Goal: Information Seeking & Learning: Learn about a topic

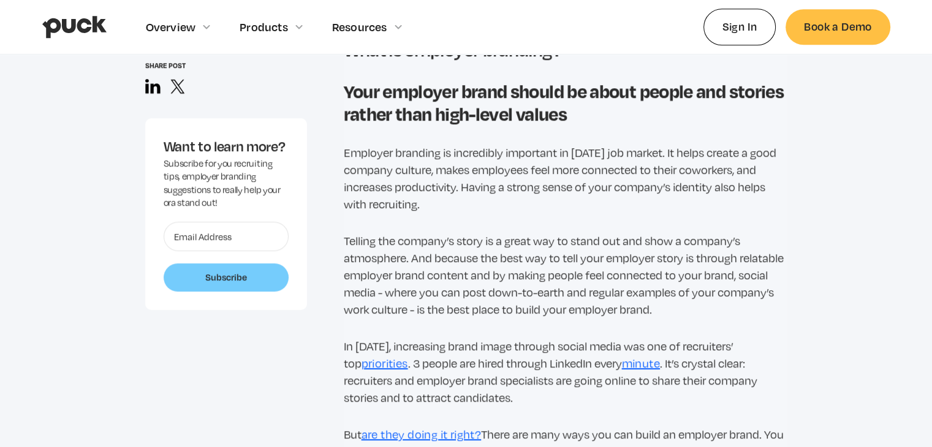
scroll to position [885, 0]
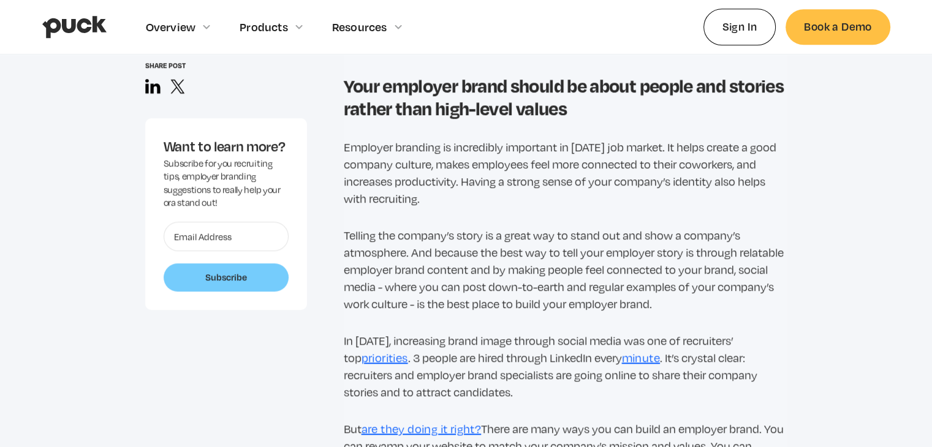
click at [460, 172] on p "Employer branding is incredibly important in [DATE] job market. It helps create…" at bounding box center [566, 173] width 444 height 69
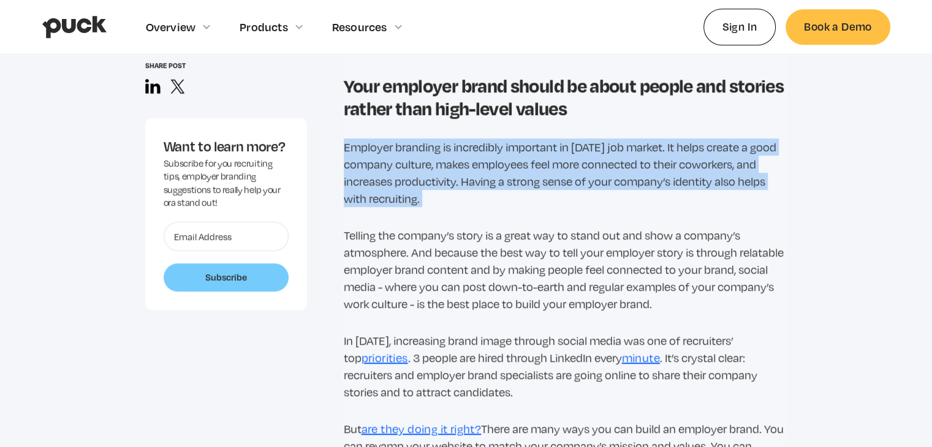
click at [460, 172] on p "Employer branding is incredibly important in [DATE] job market. It helps create…" at bounding box center [566, 173] width 444 height 69
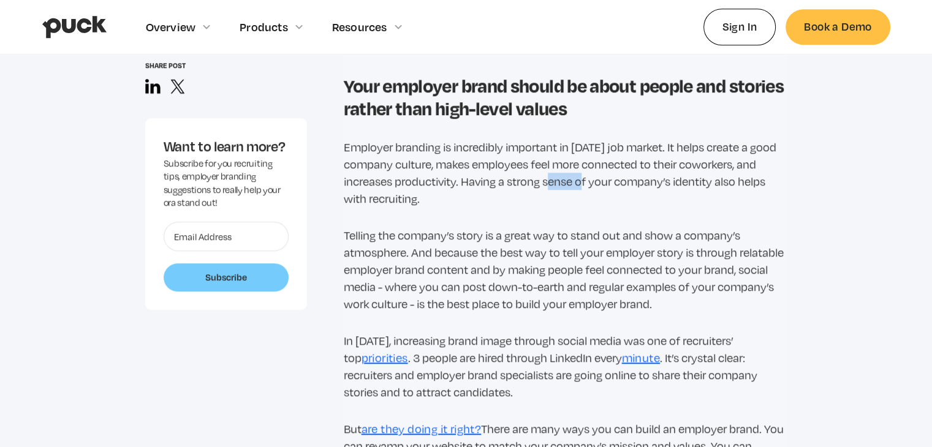
click at [460, 172] on p "Employer branding is incredibly important in [DATE] job market. It helps create…" at bounding box center [566, 173] width 444 height 69
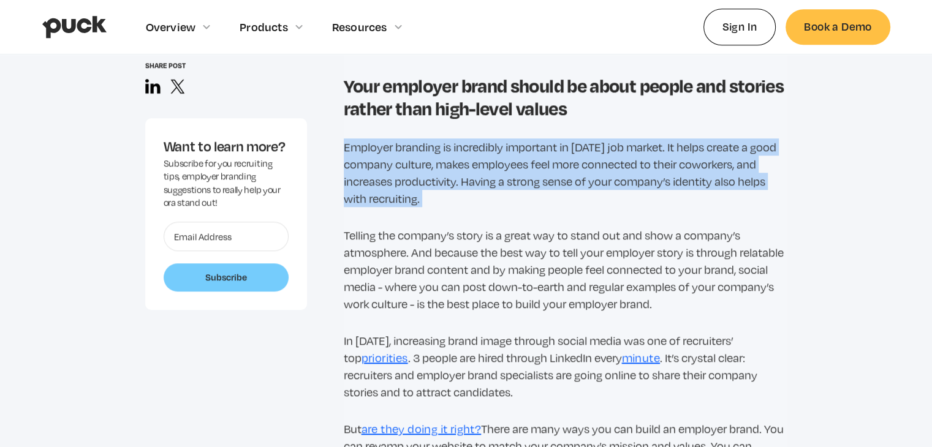
click at [460, 172] on p "Employer branding is incredibly important in [DATE] job market. It helps create…" at bounding box center [566, 173] width 444 height 69
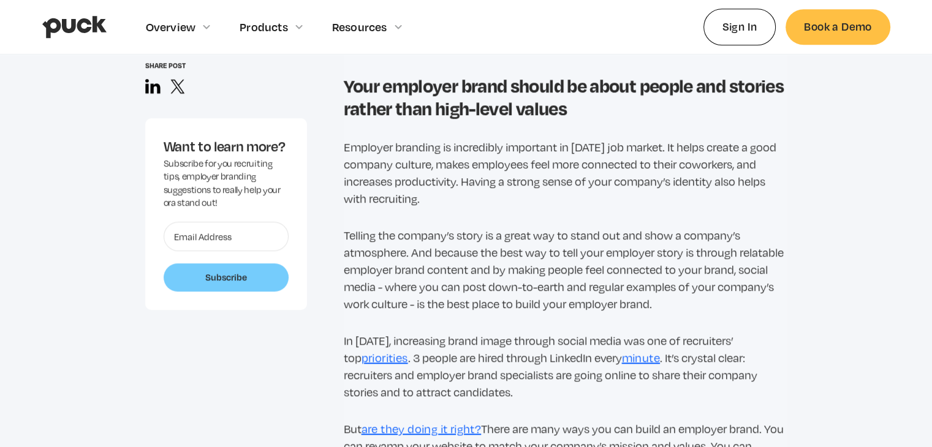
click at [460, 262] on p "Telling the company’s story is a great way to stand out and show a company’s at…" at bounding box center [566, 270] width 444 height 86
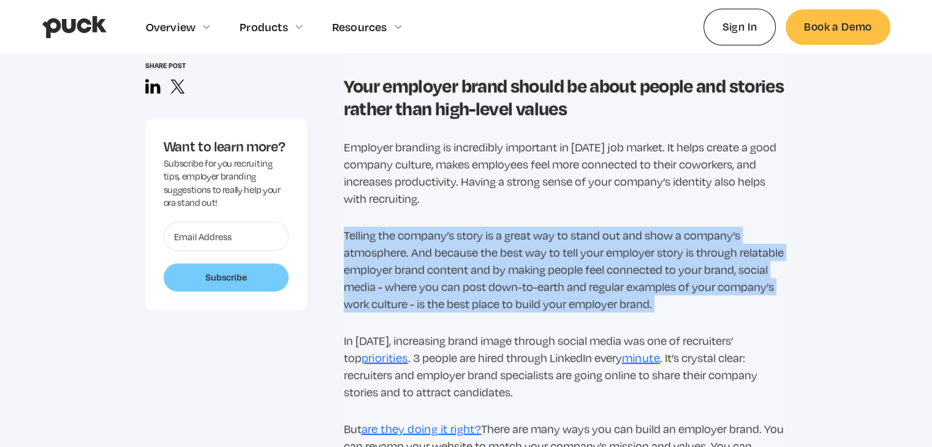
click at [460, 262] on p "Telling the company’s story is a great way to stand out and show a company’s at…" at bounding box center [566, 270] width 444 height 86
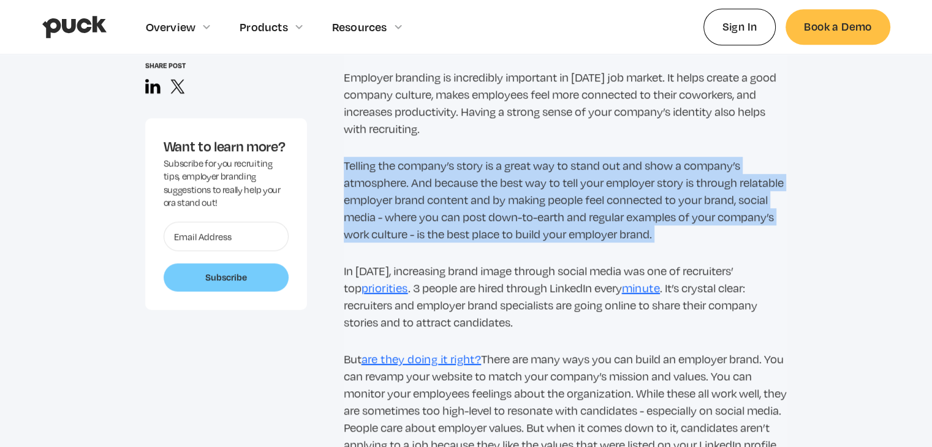
scroll to position [954, 0]
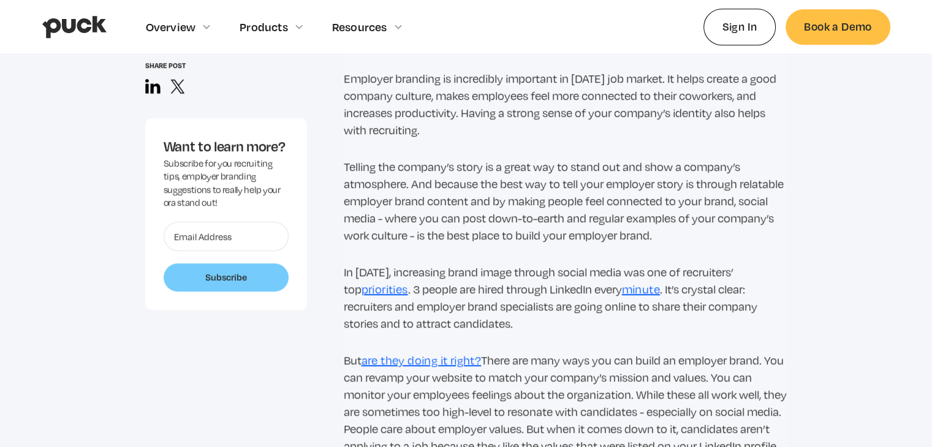
click at [460, 216] on p "Telling the company’s story is a great way to stand out and show a company’s at…" at bounding box center [566, 201] width 444 height 86
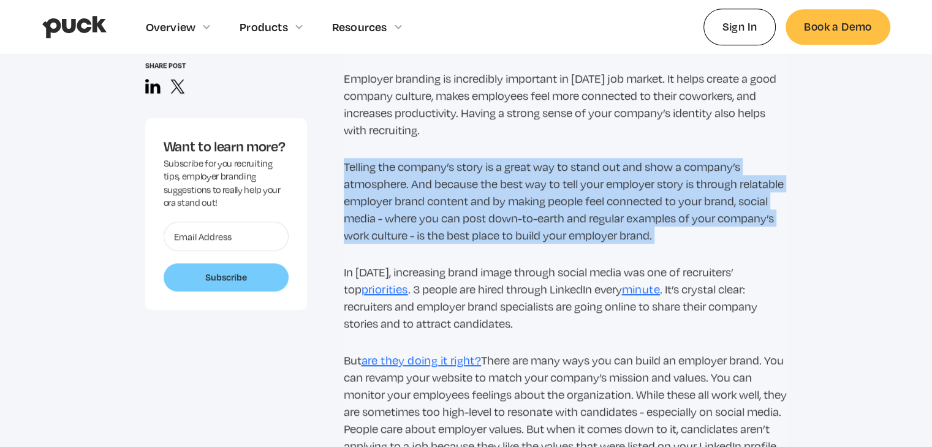
click at [460, 216] on p "Telling the company’s story is a great way to stand out and show a company’s at…" at bounding box center [566, 201] width 444 height 86
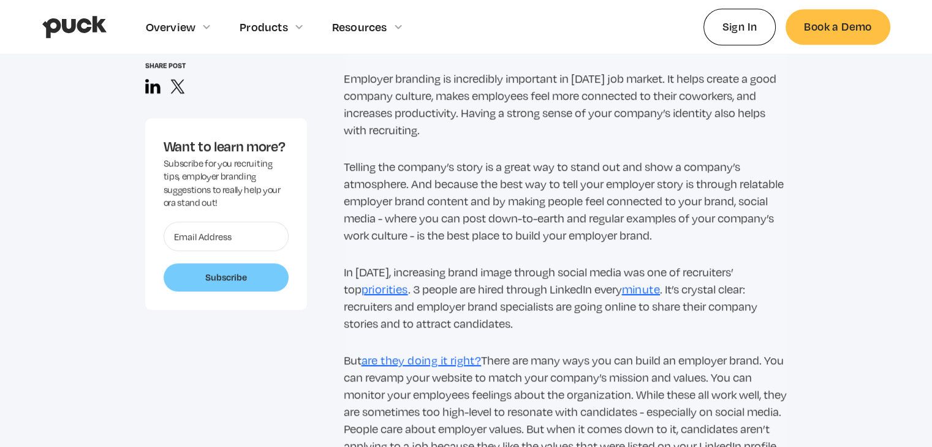
click at [460, 307] on p "In 2021, increasing brand image through social media was one of recruiters’ top…" at bounding box center [566, 298] width 444 height 69
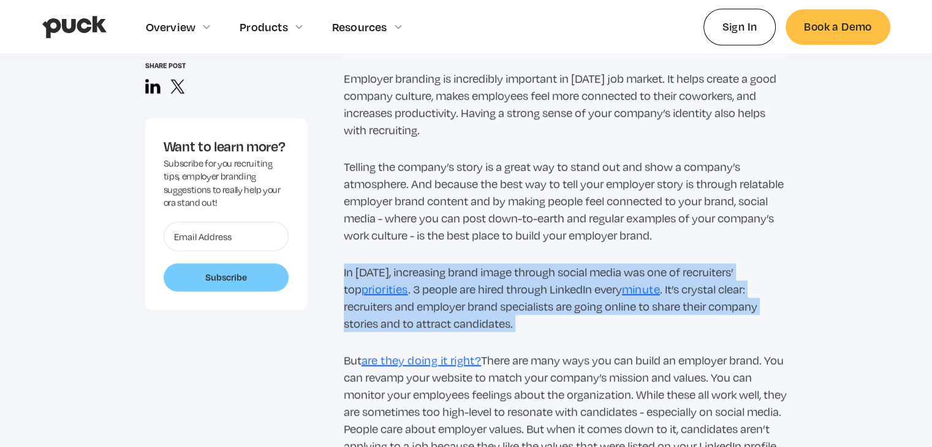
click at [460, 307] on p "In 2021, increasing brand image through social media was one of recruiters’ top…" at bounding box center [566, 298] width 444 height 69
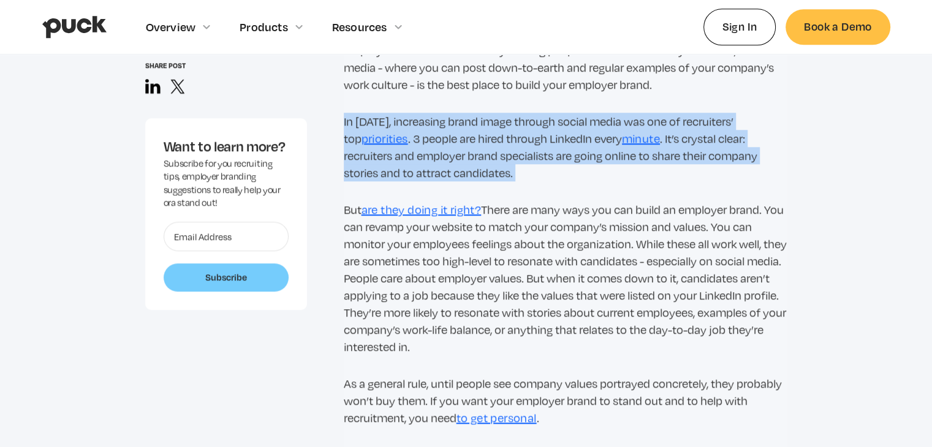
scroll to position [1105, 0]
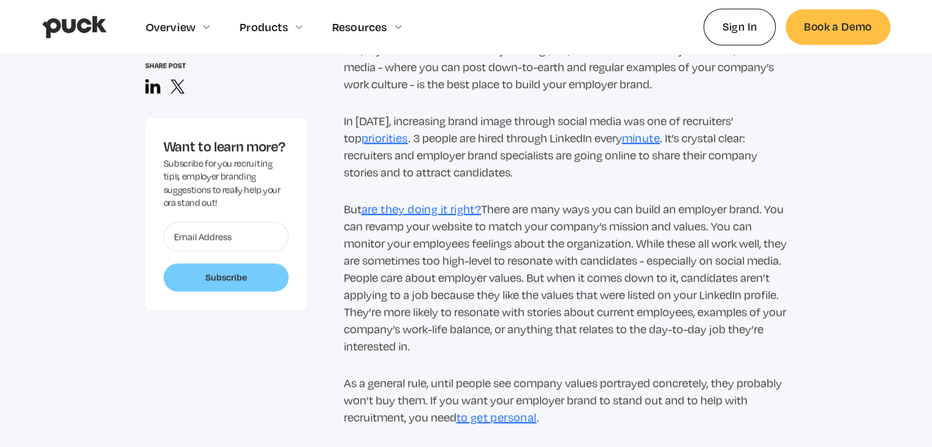
click at [460, 264] on p "But are they doing it right? There are many ways you can build an employer bran…" at bounding box center [566, 277] width 444 height 154
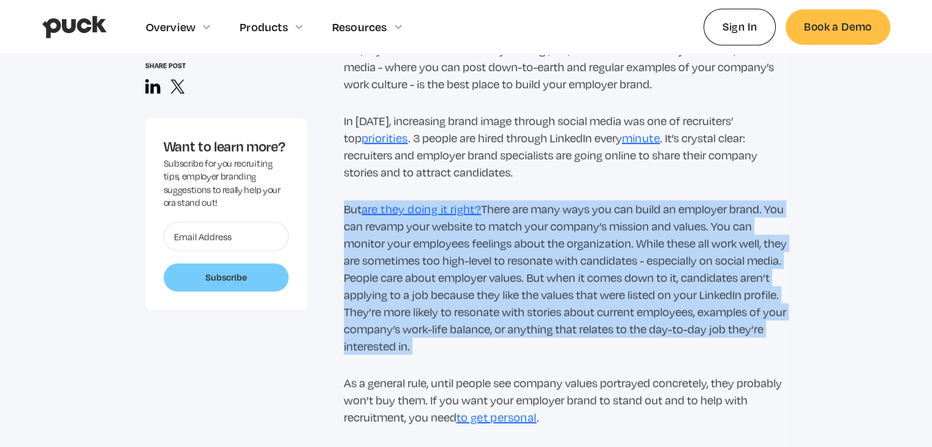
click at [460, 264] on p "But are they doing it right? There are many ways you can build an employer bran…" at bounding box center [566, 277] width 444 height 154
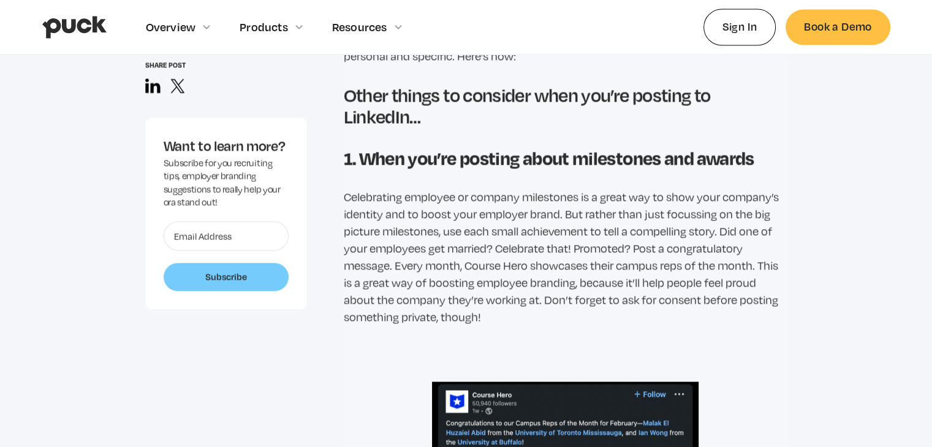
scroll to position [1964, 0]
click at [452, 214] on p "Celebrating employee or company milestones is a great way to show your company’…" at bounding box center [566, 256] width 444 height 137
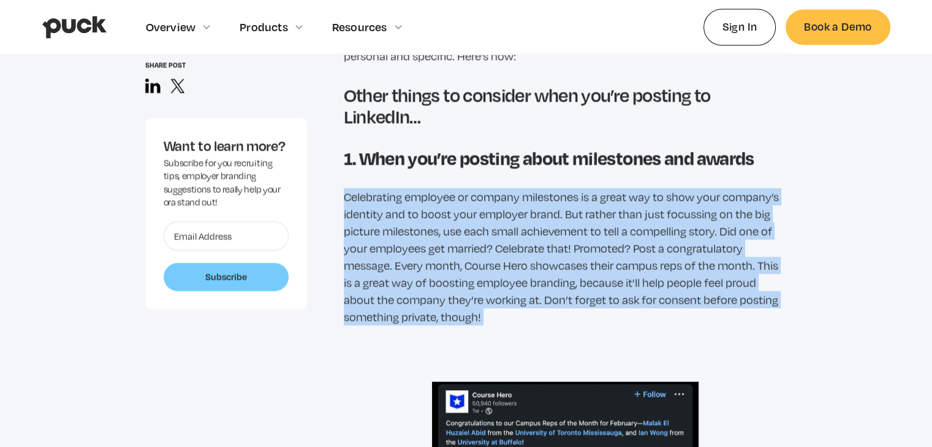
click at [452, 214] on p "Celebrating employee or company milestones is a great way to show your company’…" at bounding box center [566, 256] width 444 height 137
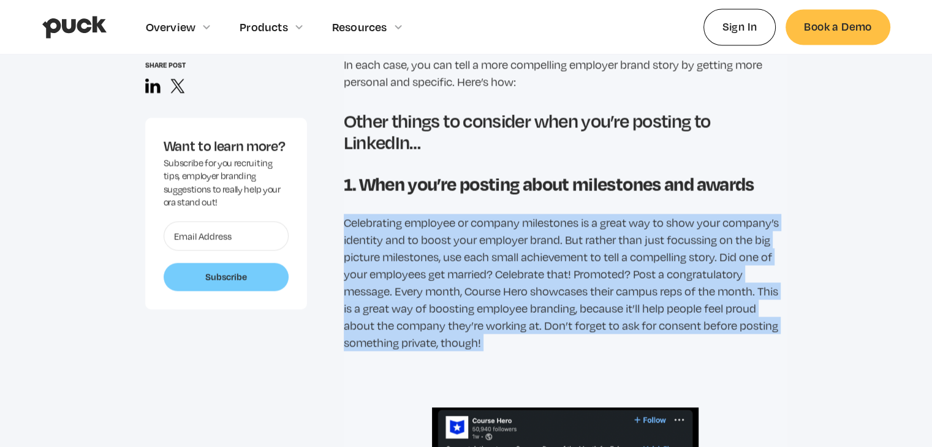
scroll to position [1939, 0]
click at [431, 249] on p "Celebrating employee or company milestones is a great way to show your company’…" at bounding box center [566, 281] width 444 height 137
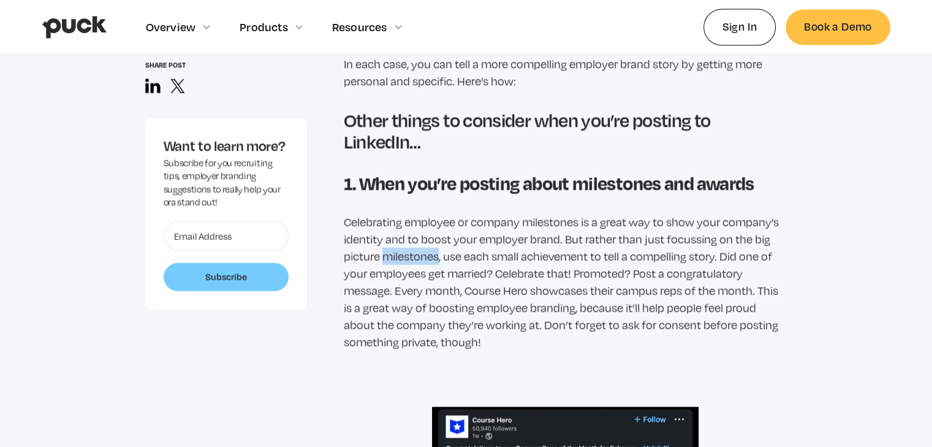
click at [431, 249] on p "Celebrating employee or company milestones is a great way to show your company’…" at bounding box center [566, 281] width 444 height 137
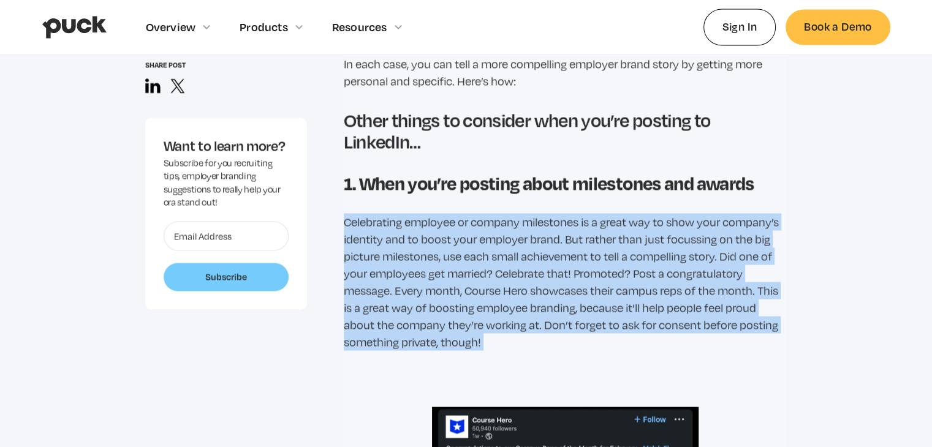
click at [431, 249] on p "Celebrating employee or company milestones is a great way to show your company’…" at bounding box center [566, 281] width 444 height 137
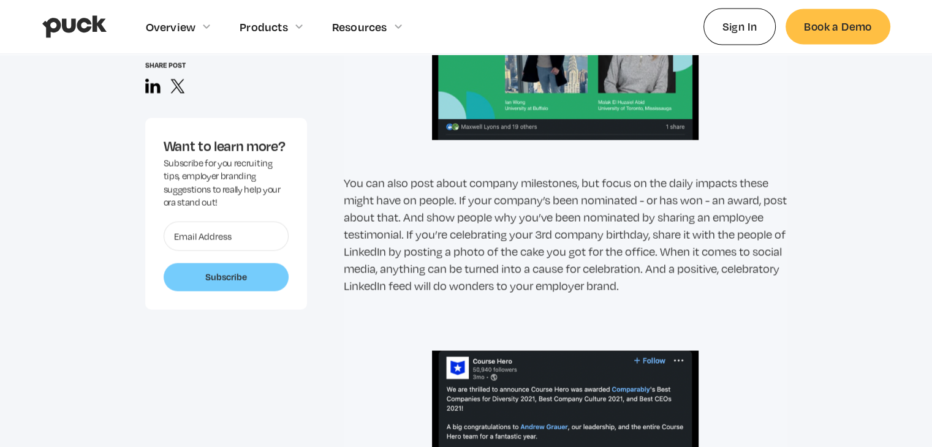
scroll to position [2613, 0]
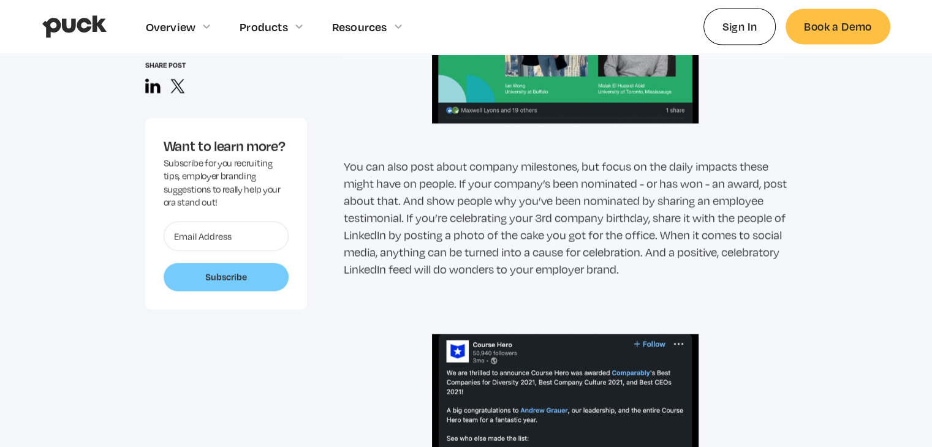
click at [460, 229] on p "You can also post about company milestones, but focus on the daily impacts thes…" at bounding box center [566, 218] width 444 height 120
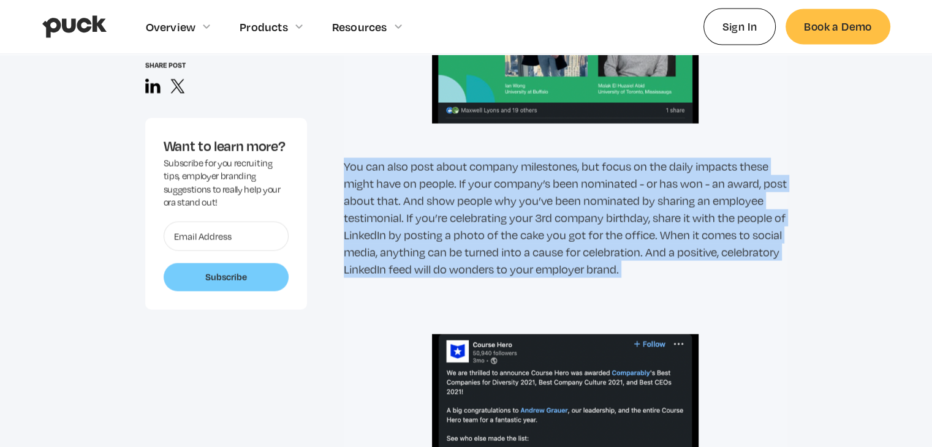
click at [460, 229] on p "You can also post about company milestones, but focus on the daily impacts thes…" at bounding box center [566, 218] width 444 height 120
click at [460, 210] on p "You can also post about company milestones, but focus on the daily impacts thes…" at bounding box center [566, 218] width 444 height 120
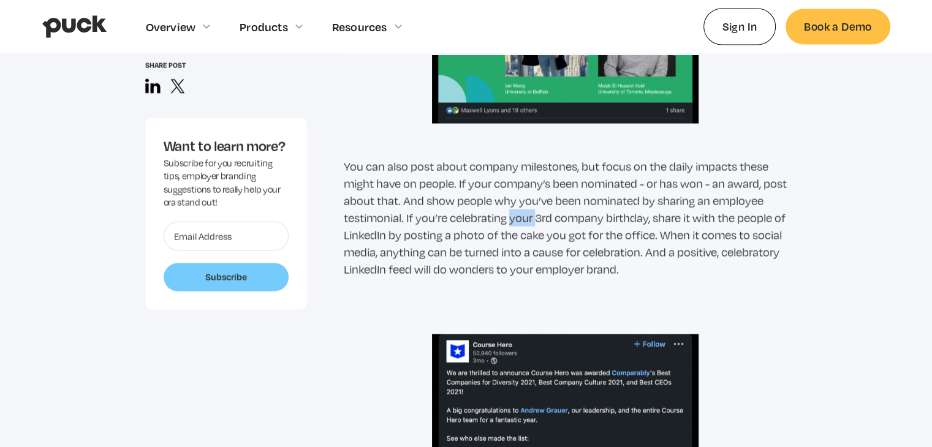
click at [460, 210] on p "You can also post about company milestones, but focus on the daily impacts thes…" at bounding box center [566, 218] width 444 height 120
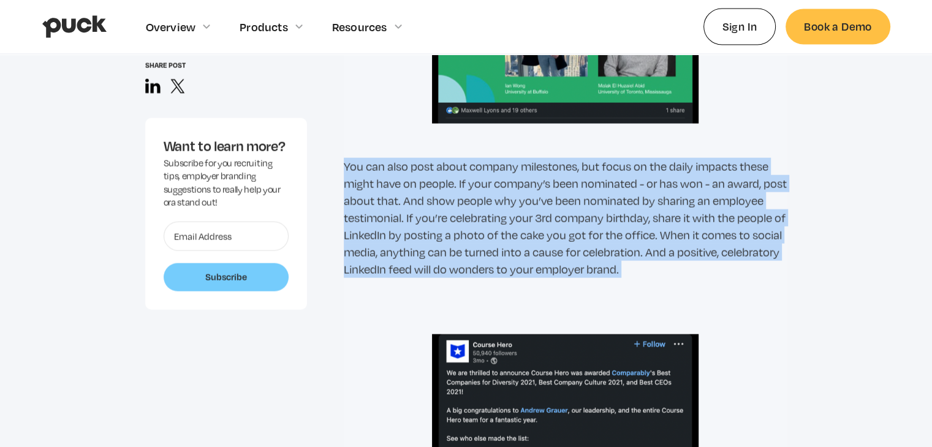
click at [460, 210] on p "You can also post about company milestones, but focus on the daily impacts thes…" at bounding box center [566, 218] width 444 height 120
click at [460, 200] on p "You can also post about company milestones, but focus on the daily impacts thes…" at bounding box center [566, 218] width 444 height 120
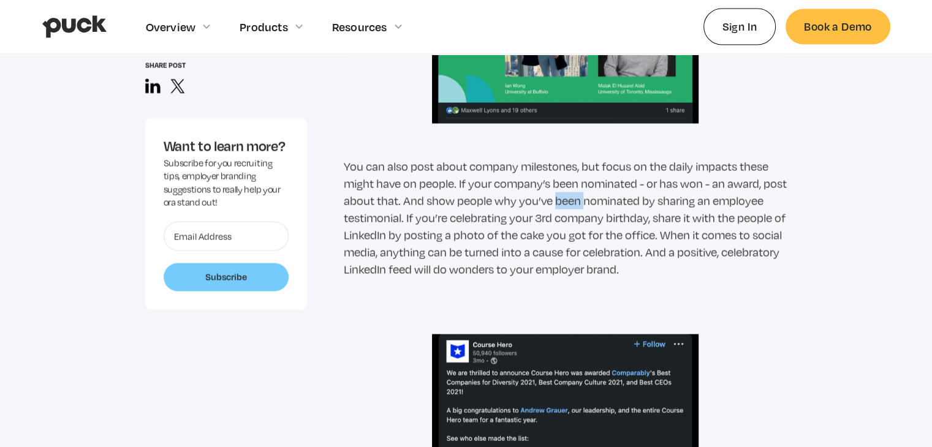
click at [460, 200] on p "You can also post about company milestones, but focus on the daily impacts thes…" at bounding box center [566, 218] width 444 height 120
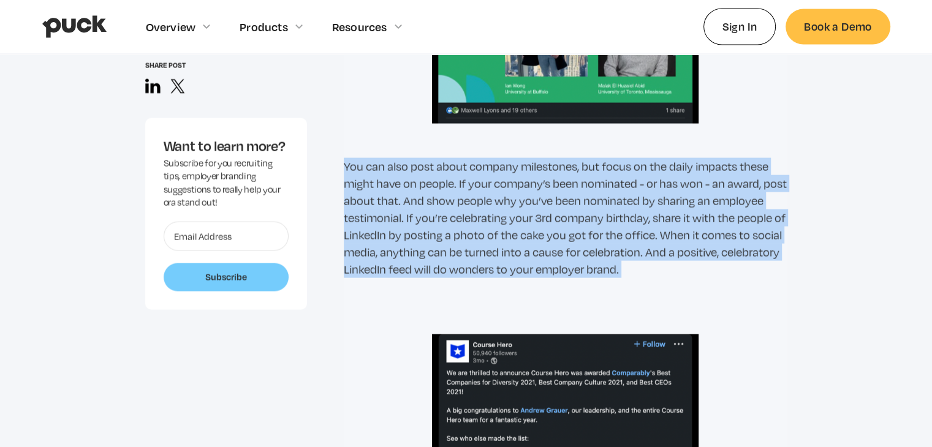
click at [460, 200] on p "You can also post about company milestones, but focus on the daily impacts thes…" at bounding box center [566, 218] width 444 height 120
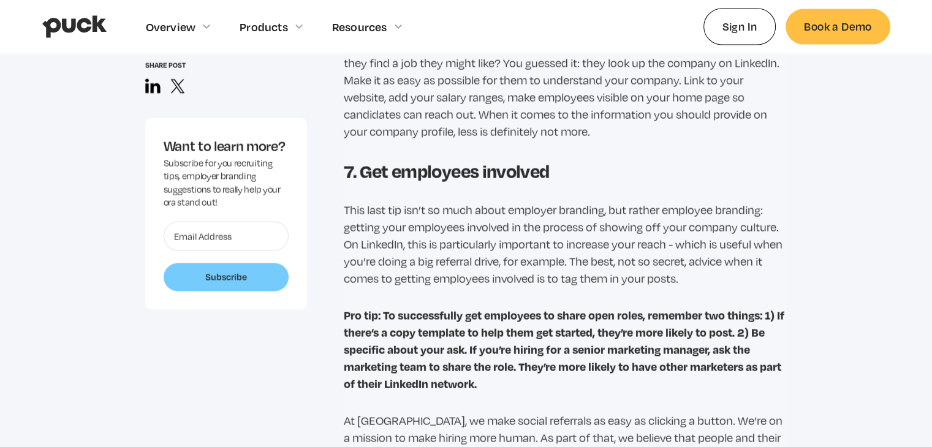
scroll to position [7361, 0]
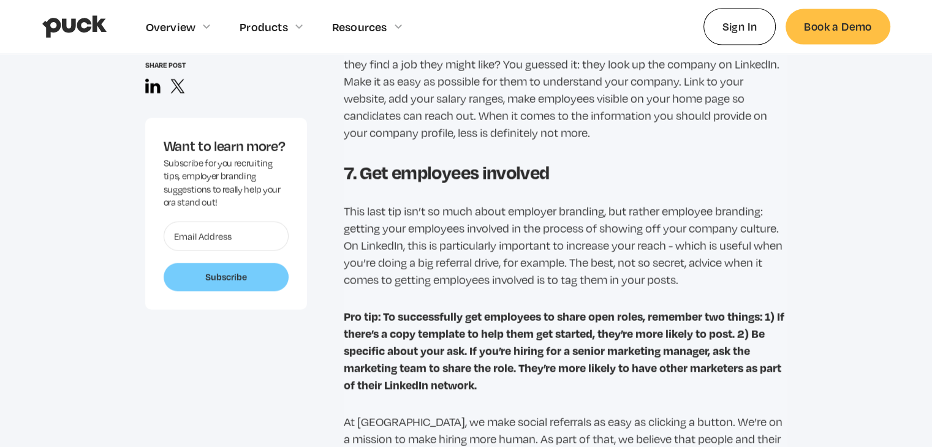
click at [460, 211] on p "This last tip isn’t so much about employer branding, but rather employee brandi…" at bounding box center [566, 246] width 444 height 86
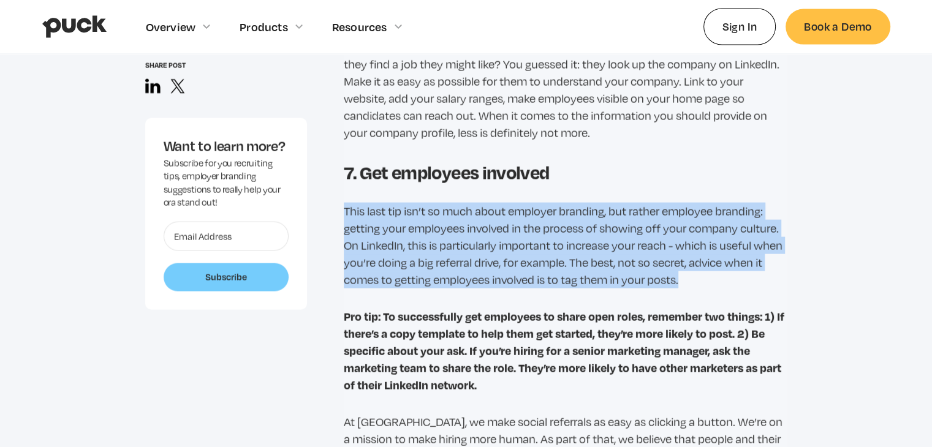
click at [460, 211] on p "This last tip isn’t so much about employer branding, but rather employee brandi…" at bounding box center [566, 246] width 444 height 86
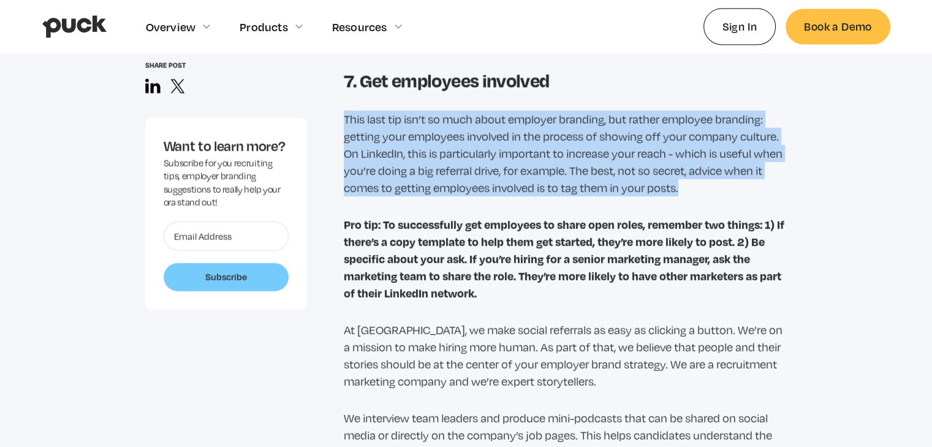
scroll to position [7456, 0]
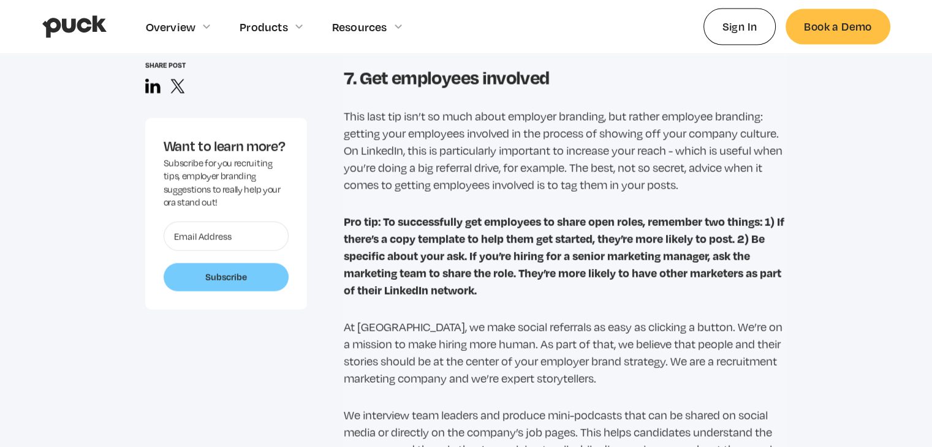
click at [460, 214] on strong "Pro tip: To successfully get employees to share open roles, remember two things…" at bounding box center [564, 256] width 441 height 84
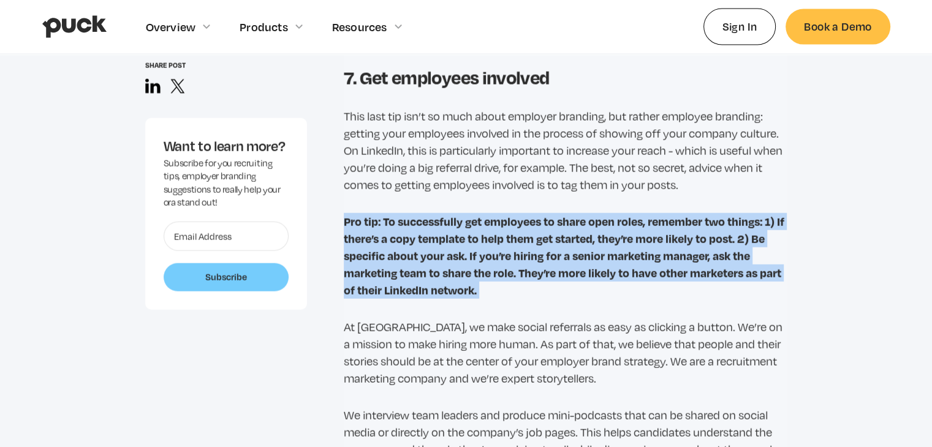
click at [460, 214] on strong "Pro tip: To successfully get employees to share open roles, remember two things…" at bounding box center [564, 256] width 441 height 84
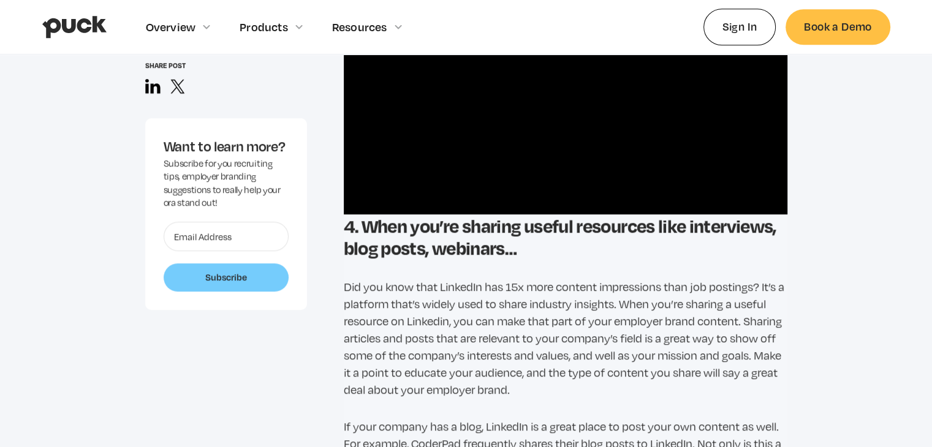
scroll to position [7648, 0]
